Goal: Book appointment/travel/reservation

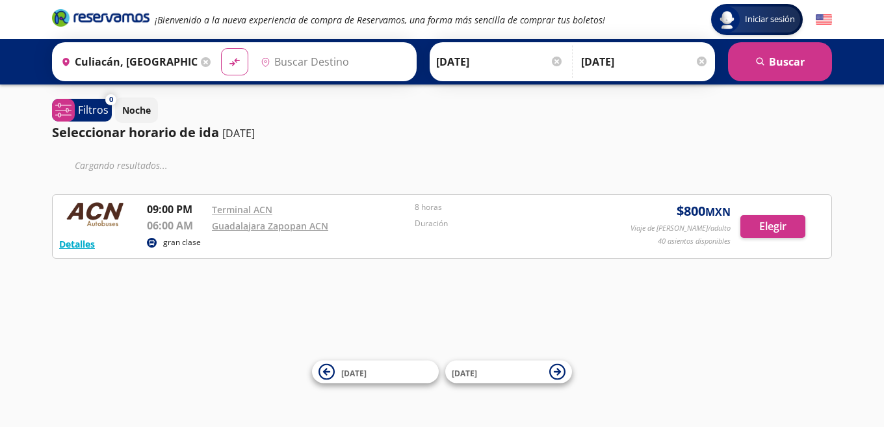
type input "Guadalajara Zapopan Acn, Jalisco"
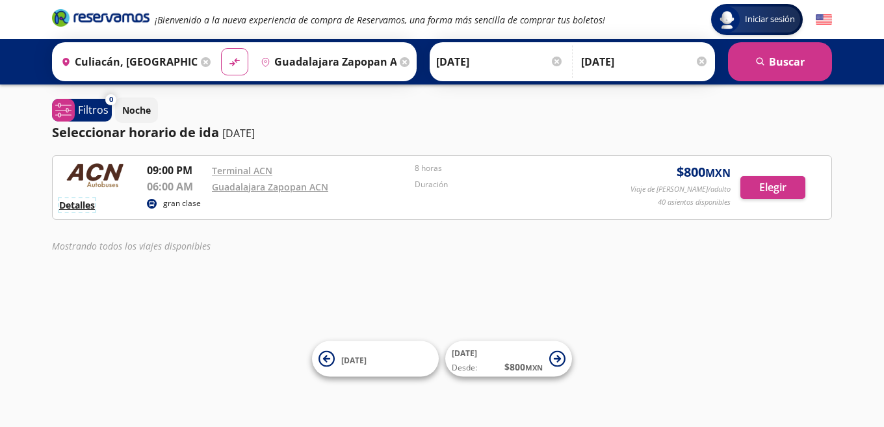
click at [68, 205] on button "Detalles" at bounding box center [77, 205] width 36 height 14
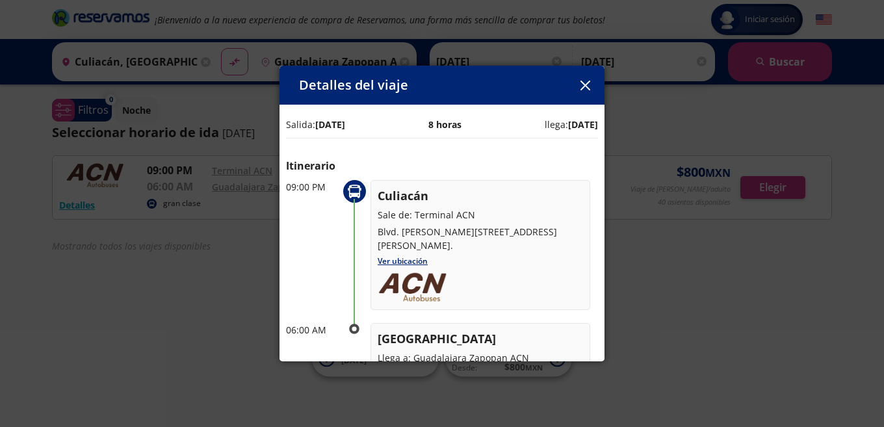
click at [582, 83] on icon "button" at bounding box center [586, 86] width 10 height 10
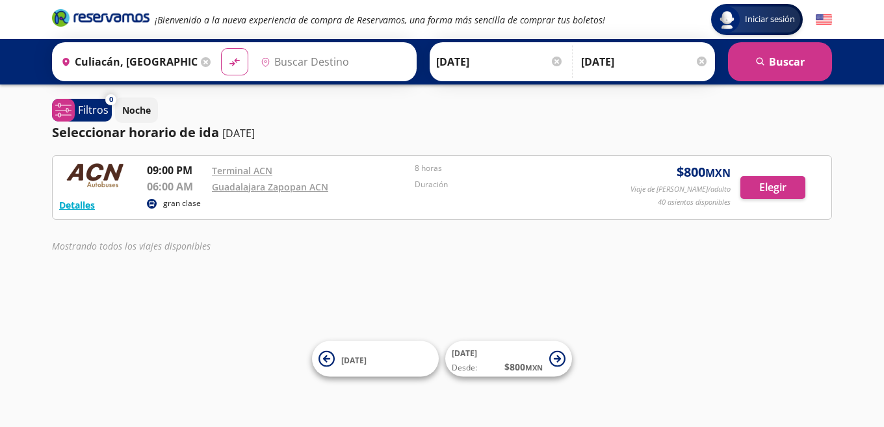
type input "Guadalajara Zapopan Acn, [GEOGRAPHIC_DATA]"
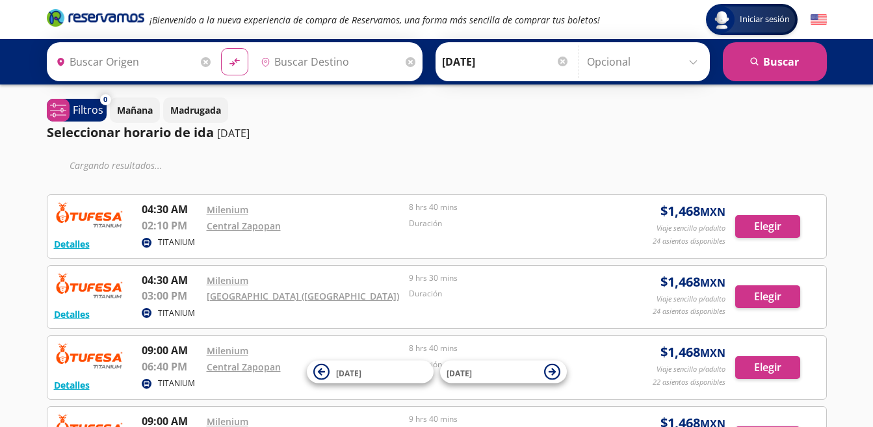
type input "Culiacán, [GEOGRAPHIC_DATA]"
type input "[GEOGRAPHIC_DATA], [GEOGRAPHIC_DATA]"
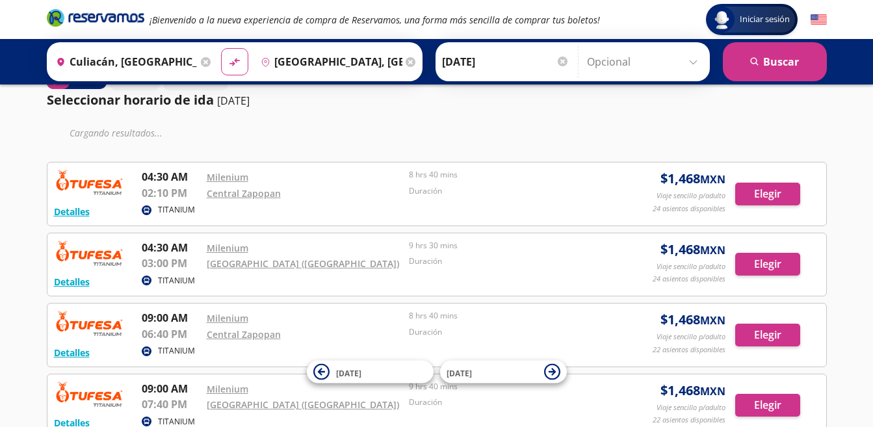
scroll to position [65, 0]
